Goal: Transaction & Acquisition: Purchase product/service

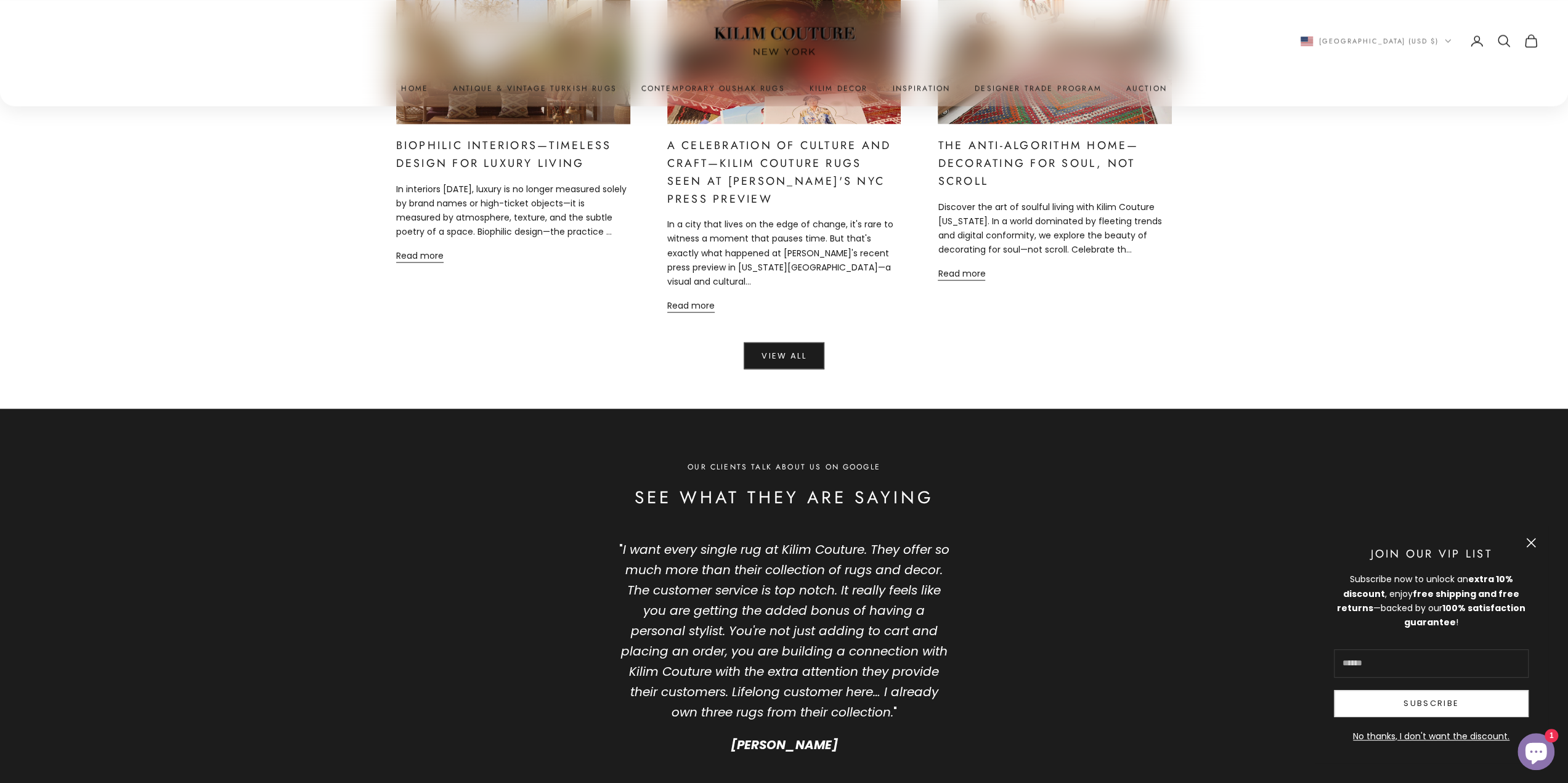
scroll to position [6836, 0]
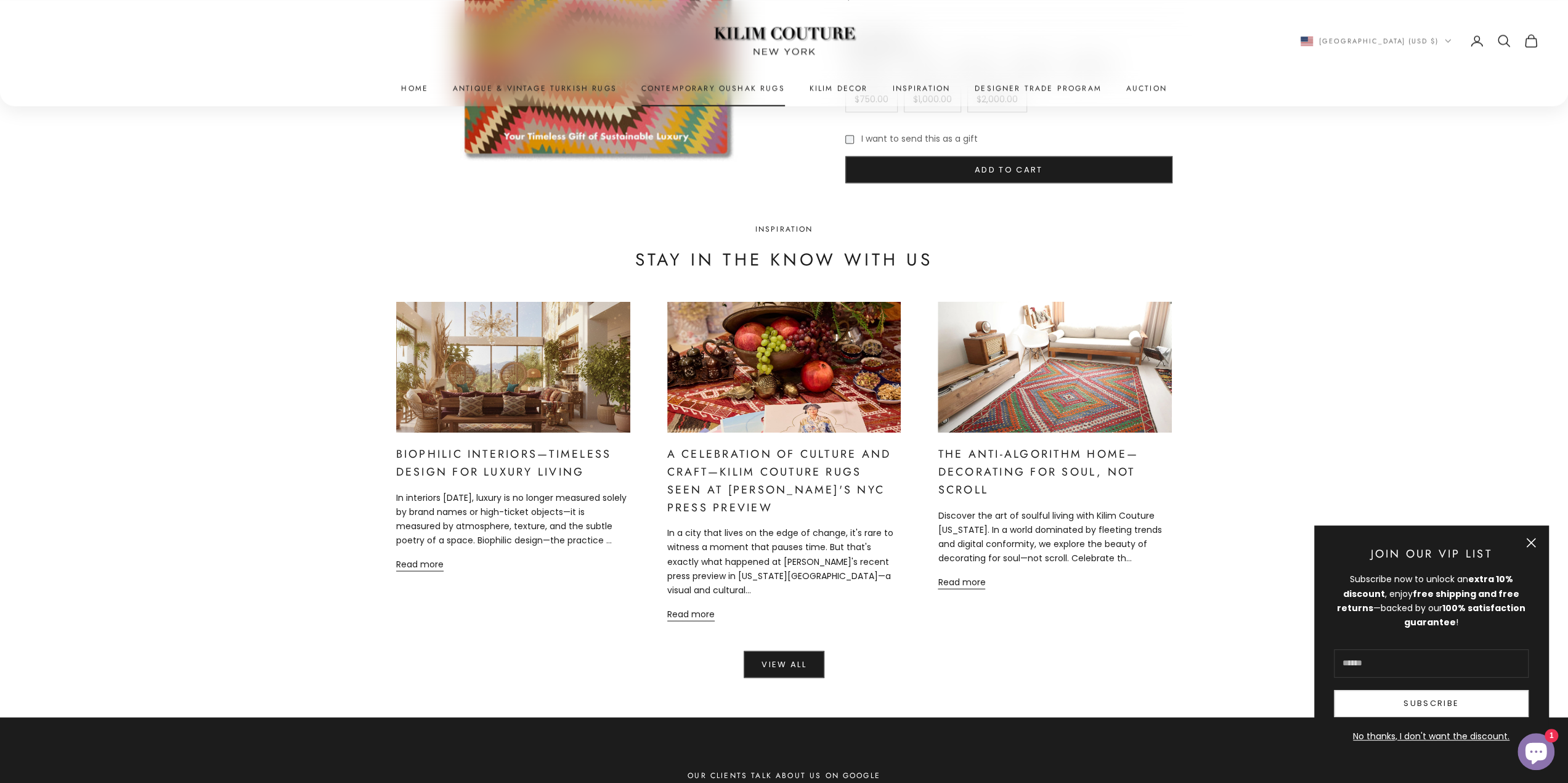
click at [685, 86] on link "Contemporary Oushak Rugs" at bounding box center [713, 88] width 143 height 12
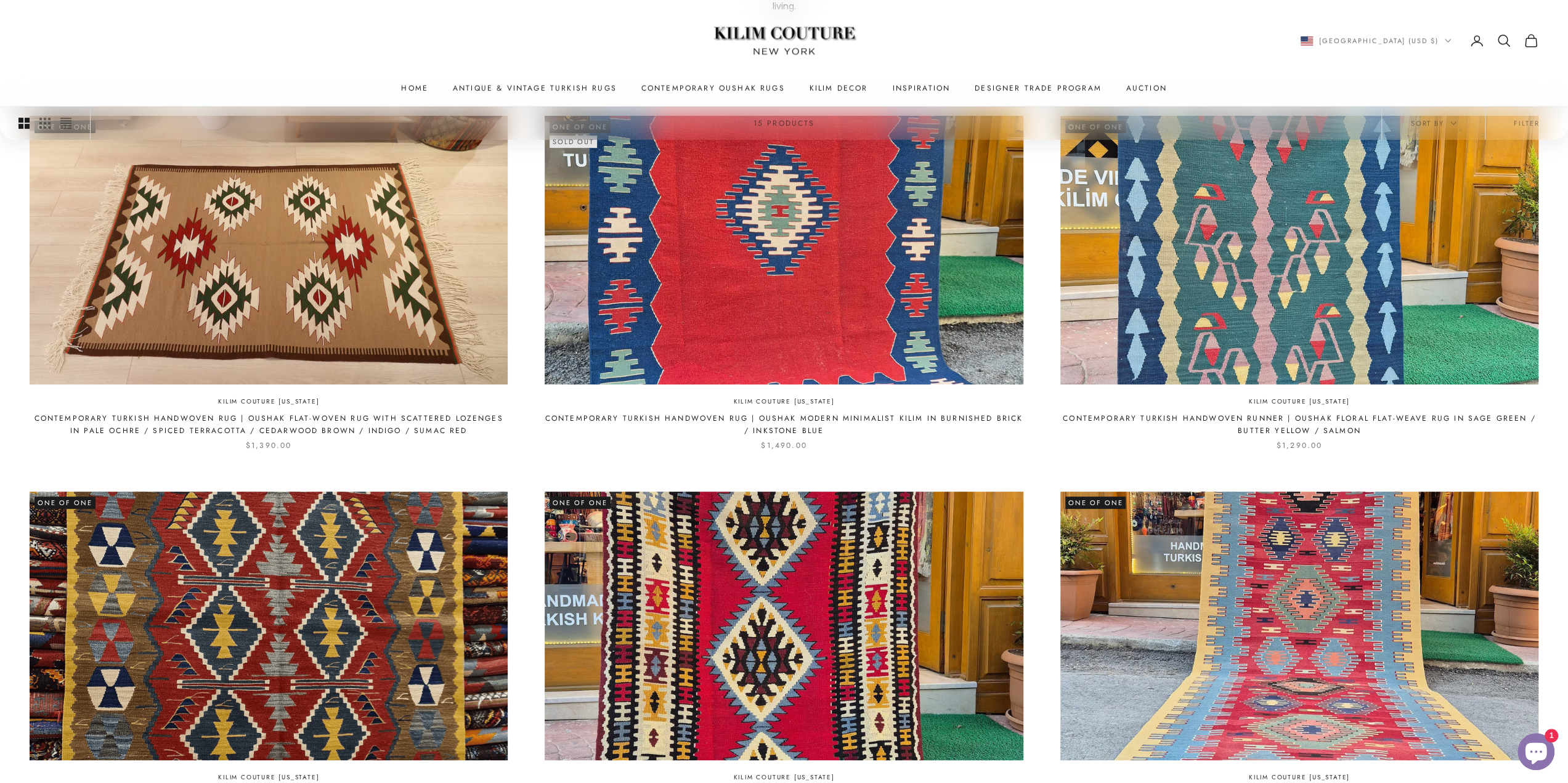
scroll to position [308, 0]
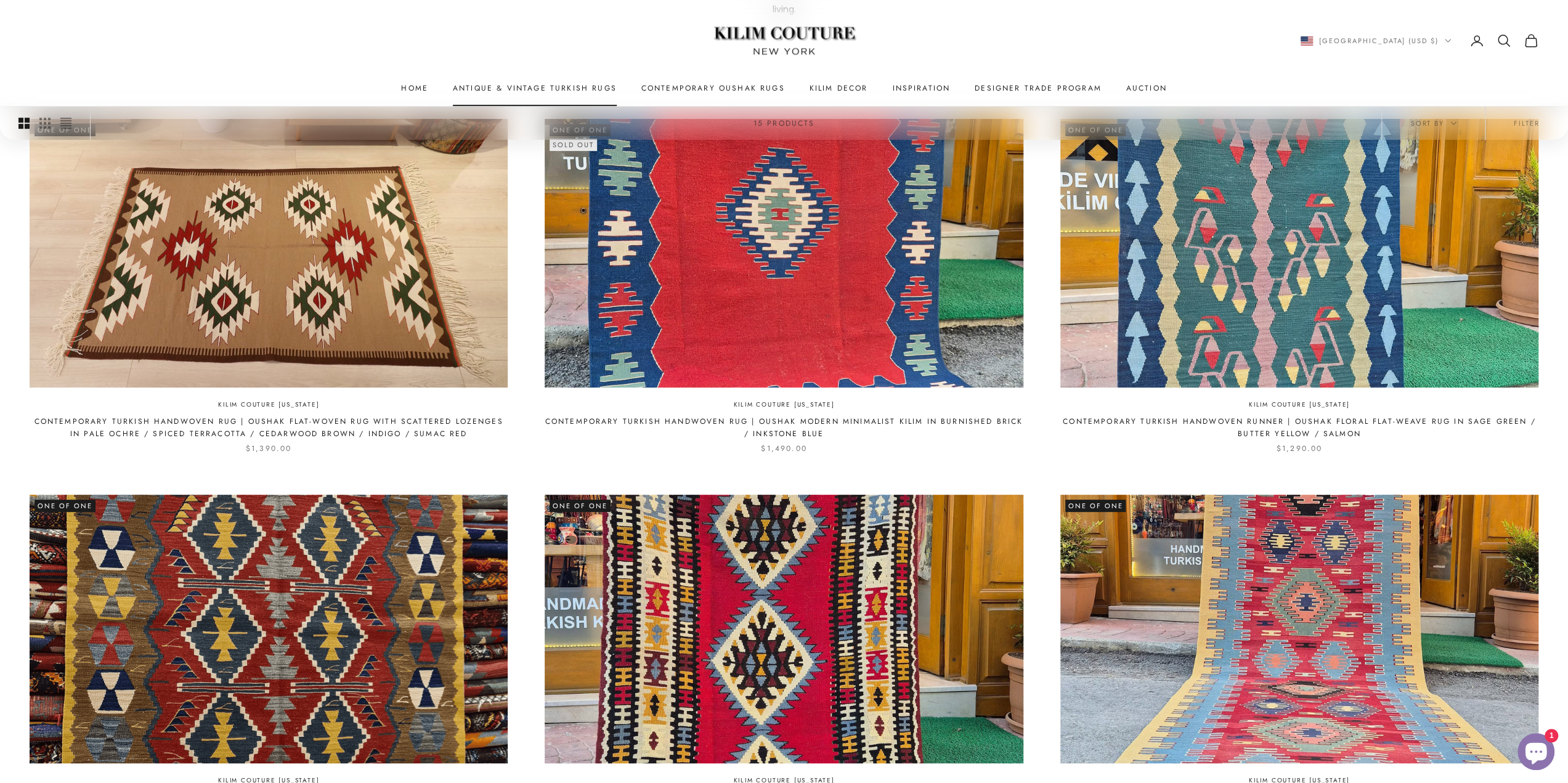
click at [588, 89] on link "Antique & Vintage Turkish Rugs" at bounding box center [535, 88] width 164 height 12
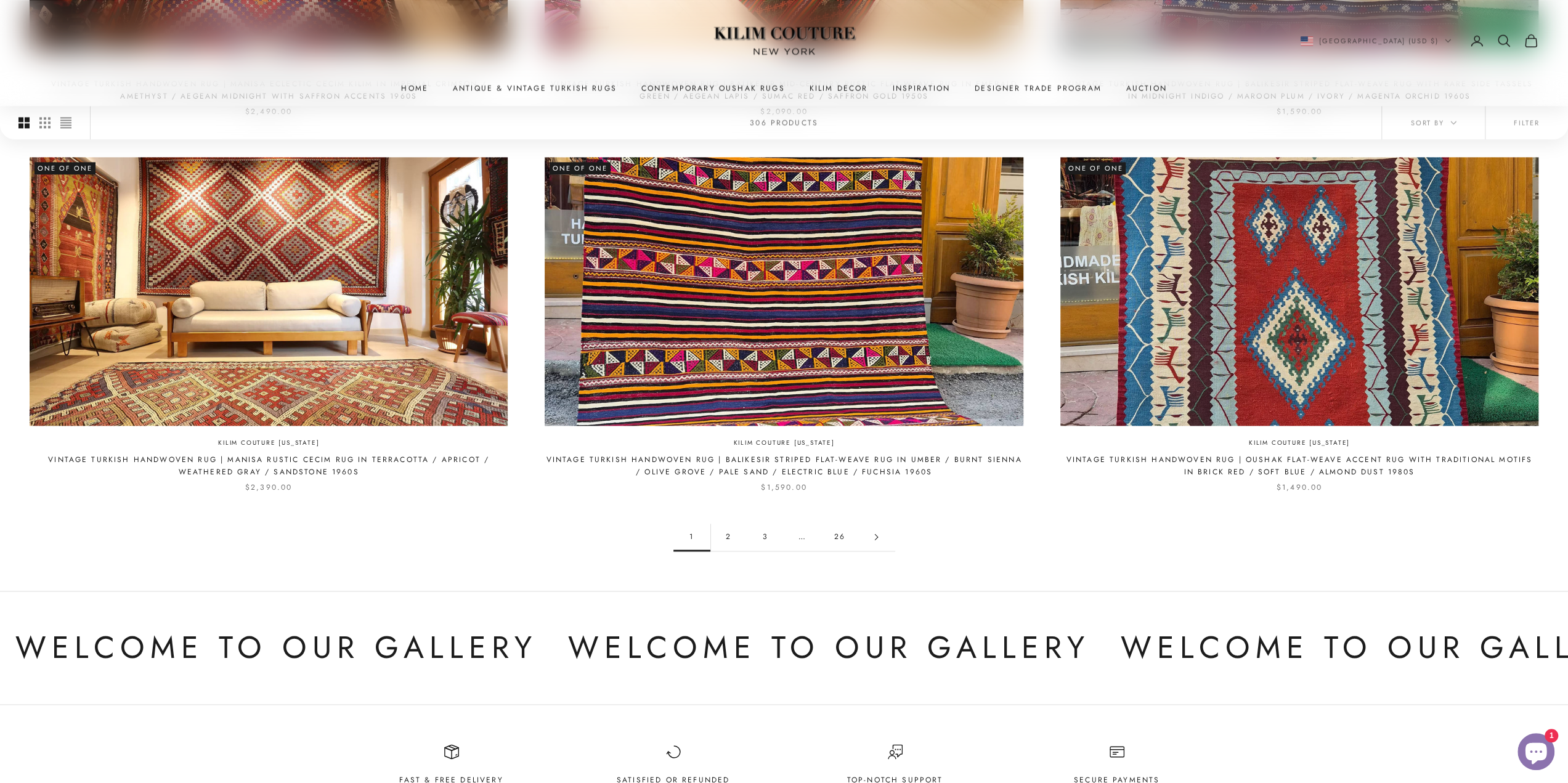
scroll to position [1232, 0]
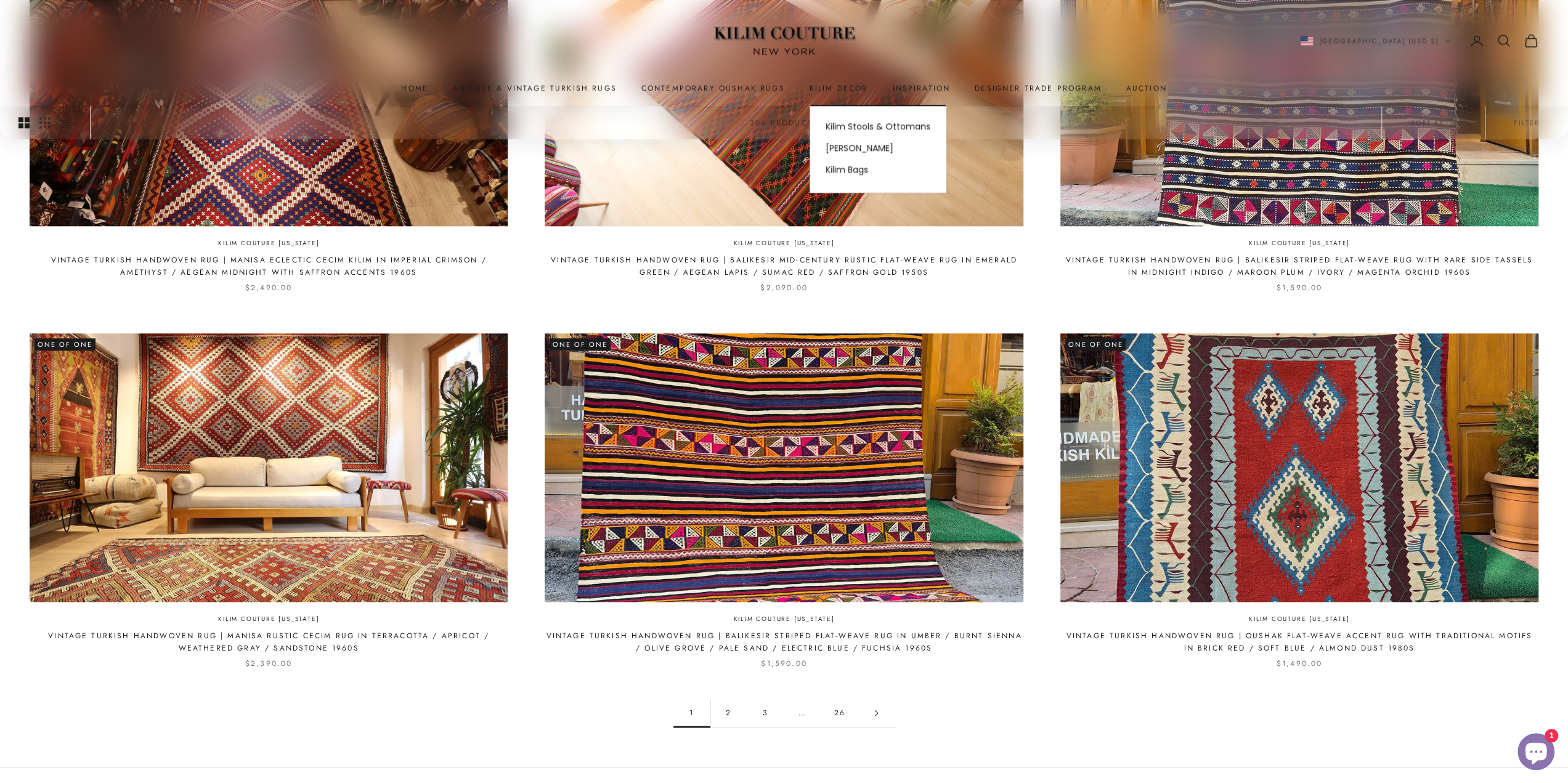
click at [816, 91] on summary "Kilim Decor" at bounding box center [839, 88] width 59 height 12
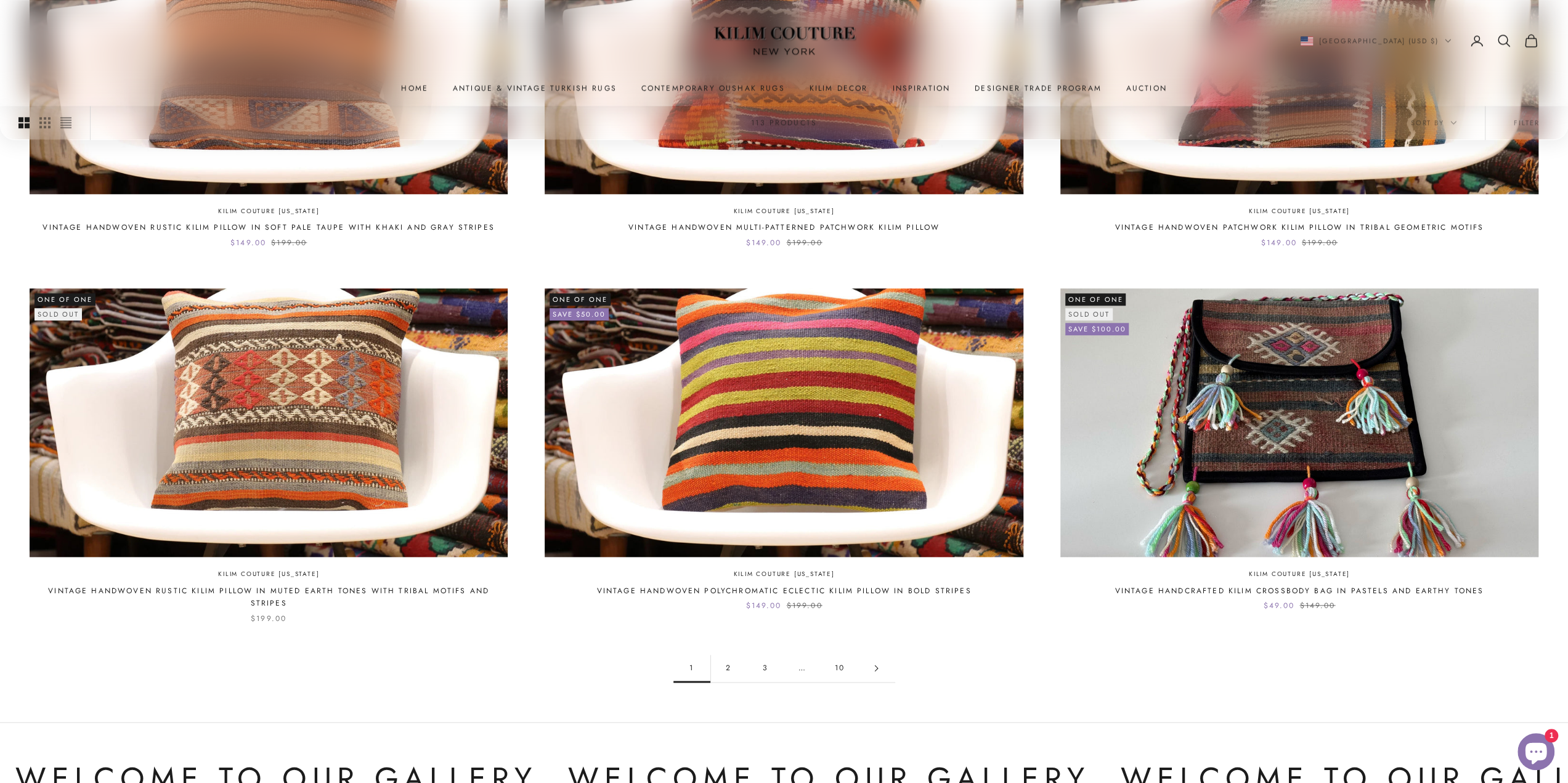
scroll to position [1232, 0]
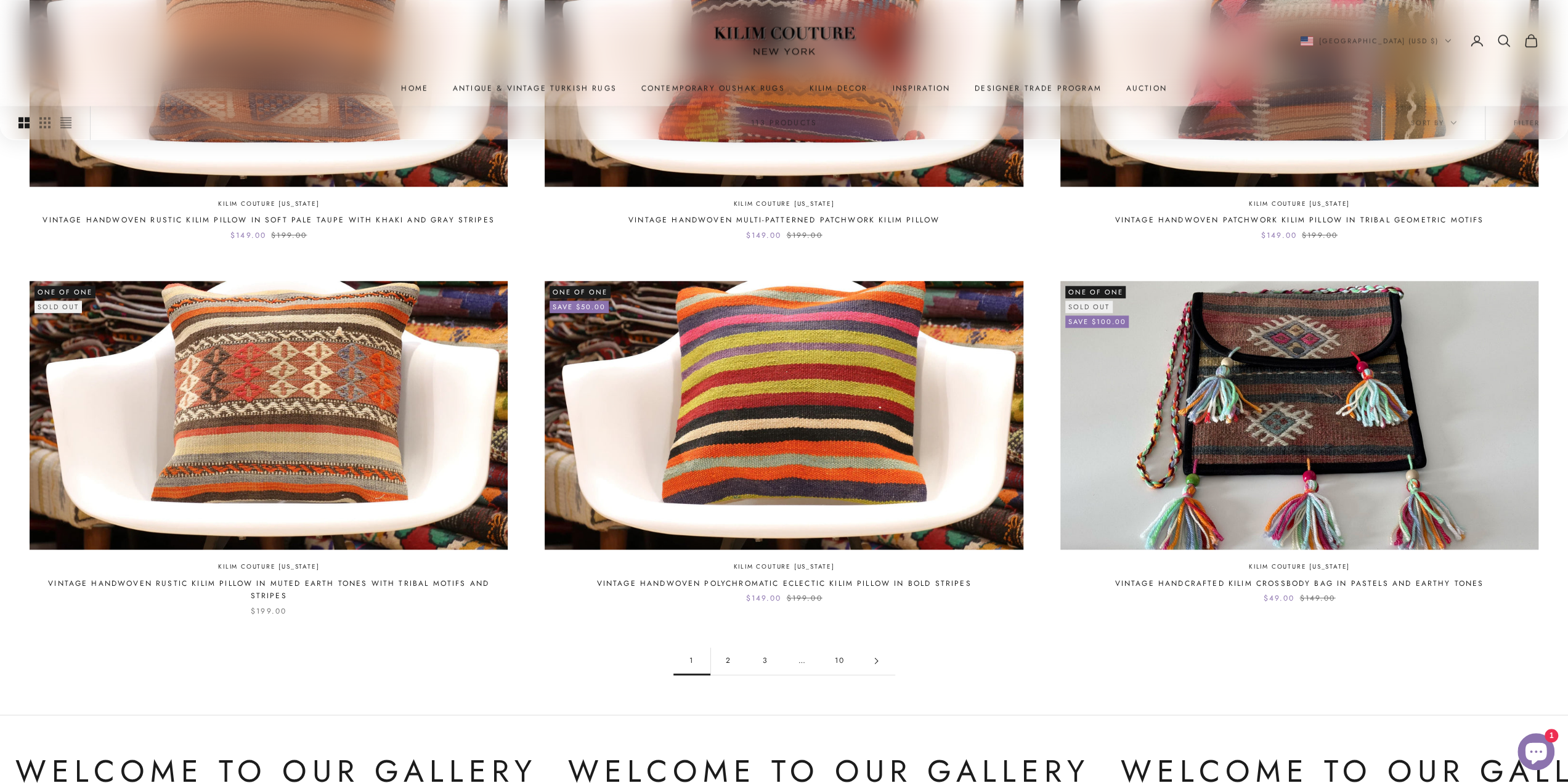
click at [287, 404] on img at bounding box center [268, 415] width 478 height 268
